Goal: Task Accomplishment & Management: Use online tool/utility

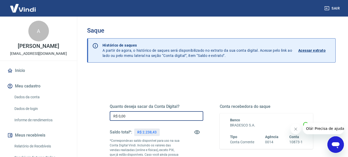
click at [157, 117] on input "R$ 0,00" at bounding box center [157, 116] width 94 height 10
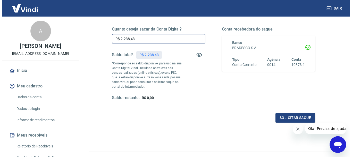
scroll to position [77, 0]
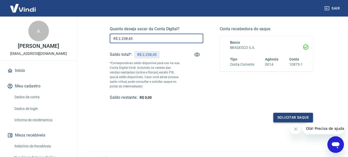
type input "R$ 2.238,43"
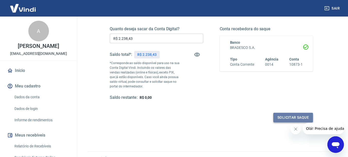
click at [281, 116] on button "Solicitar saque" at bounding box center [294, 117] width 40 height 10
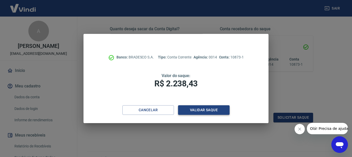
click at [208, 110] on button "Validar saque" at bounding box center [204, 110] width 52 height 10
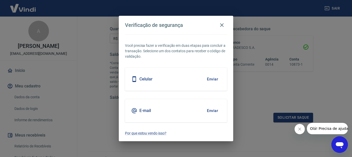
click at [216, 110] on button "Enviar" at bounding box center [212, 110] width 17 height 11
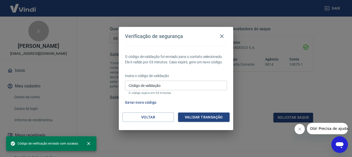
click at [171, 84] on input "Código de validação" at bounding box center [176, 85] width 102 height 10
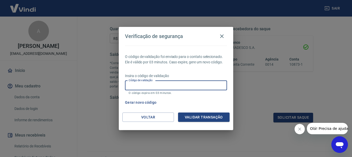
paste input "701703"
type input "701703"
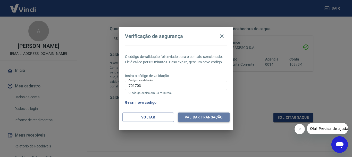
click at [193, 118] on button "Validar transação" at bounding box center [204, 117] width 52 height 10
